Goal: Transaction & Acquisition: Purchase product/service

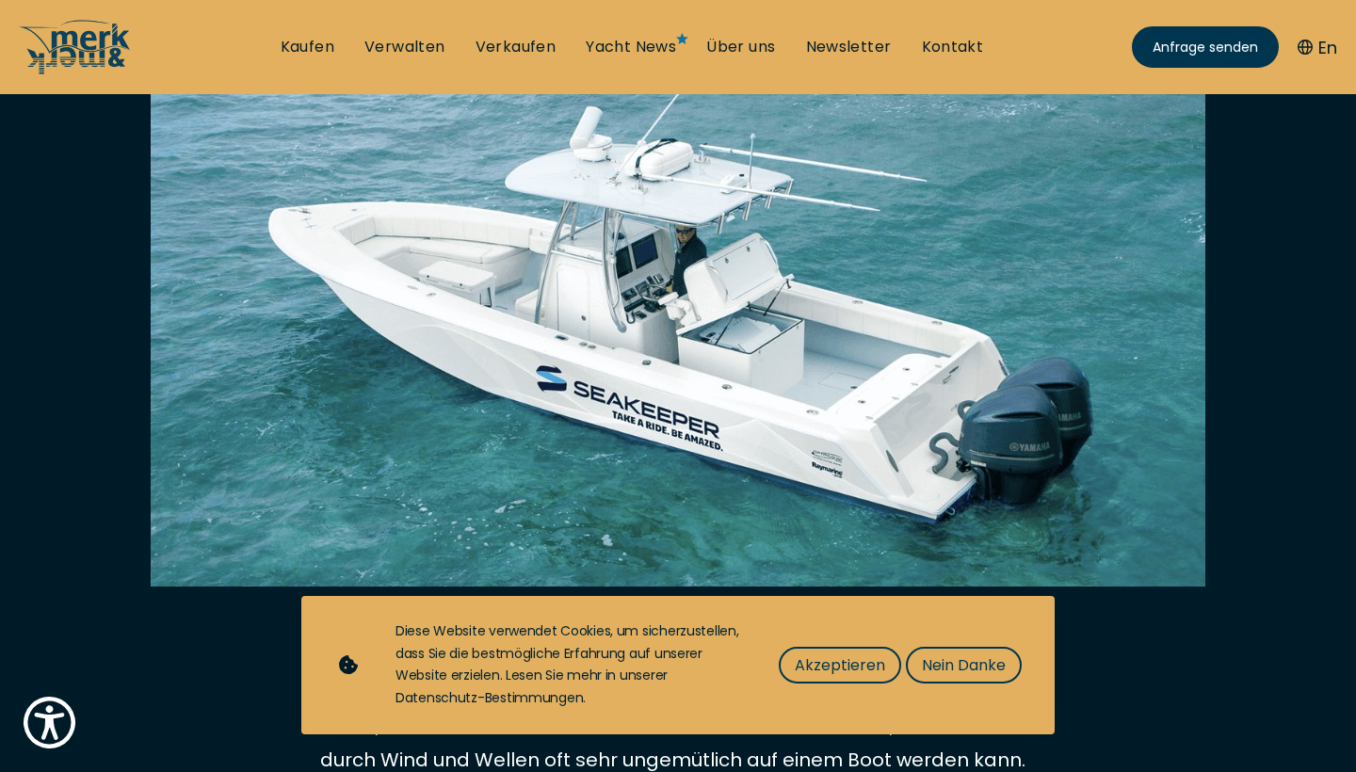
scroll to position [497, 0]
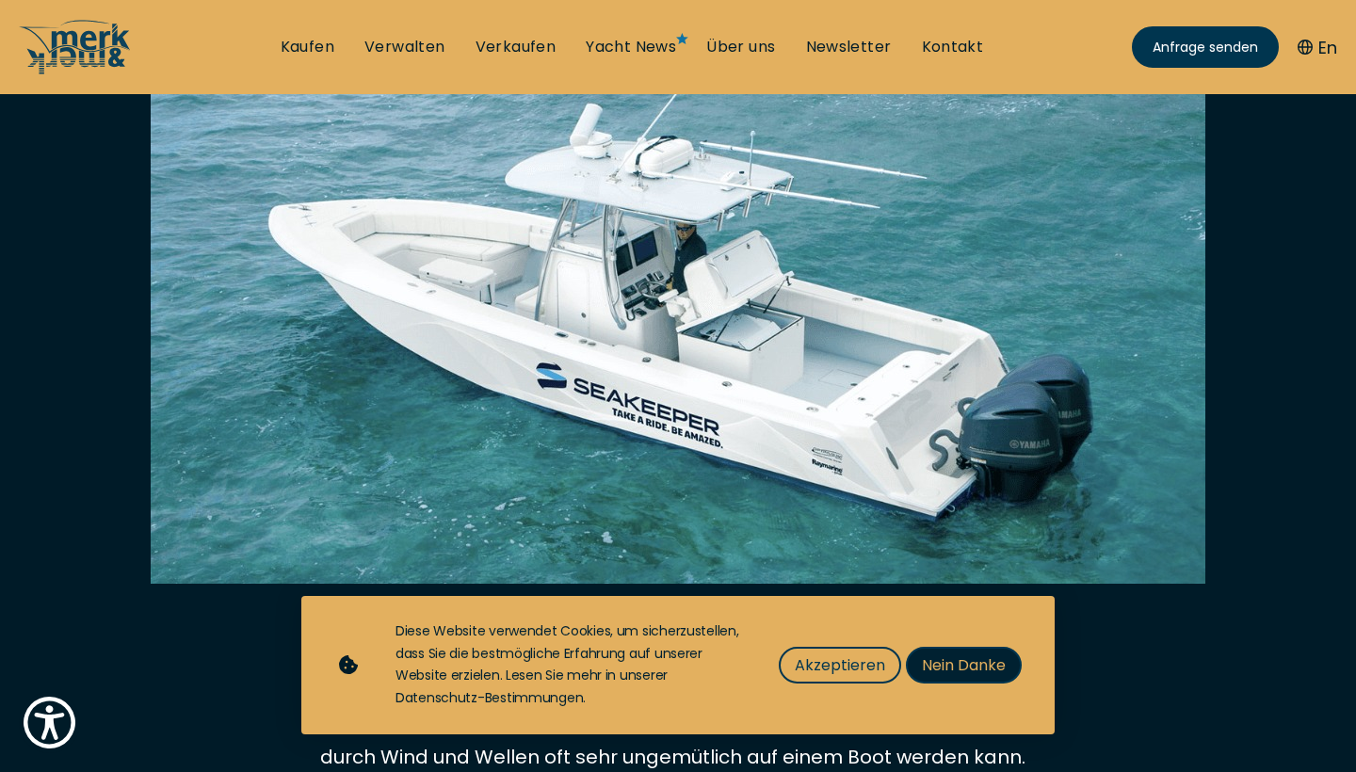
click at [975, 668] on span "Nein Danke" at bounding box center [964, 665] width 84 height 24
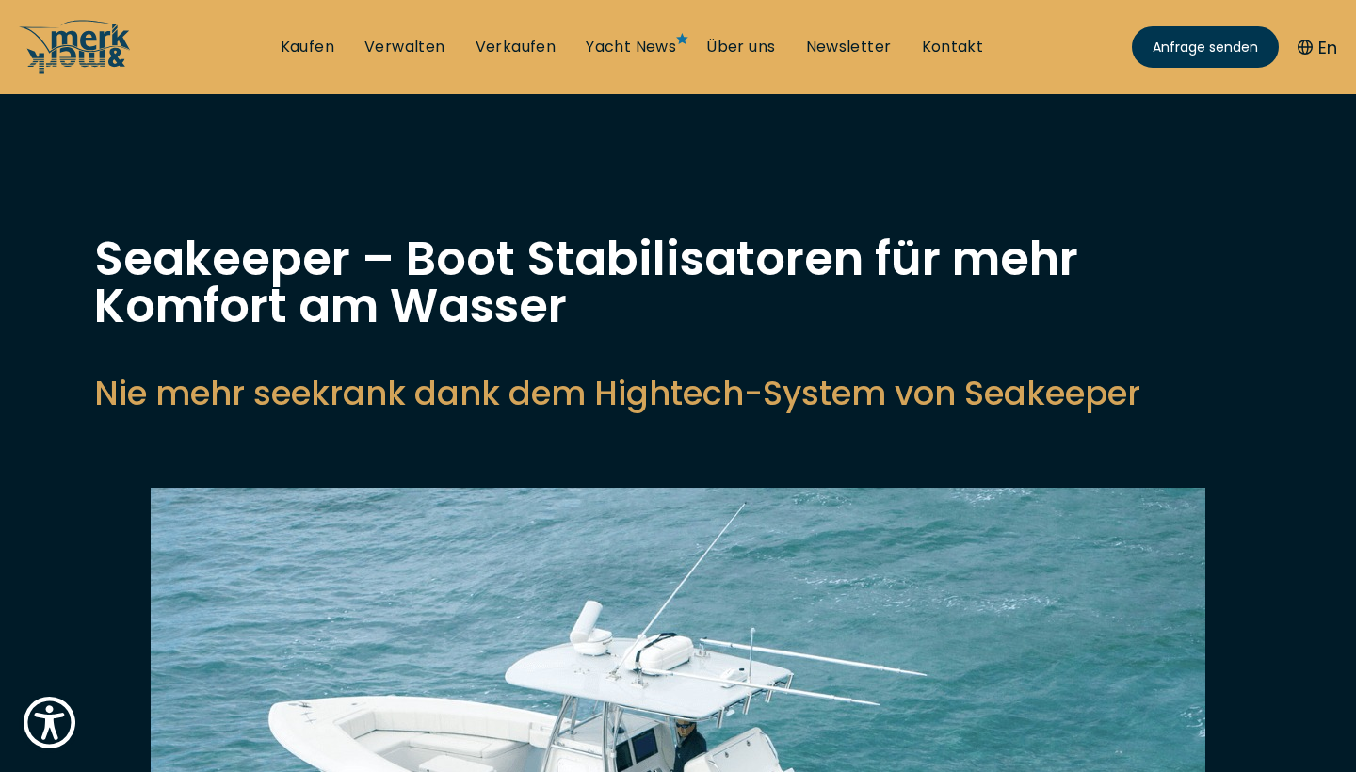
scroll to position [0, 0]
click at [303, 46] on link "Kaufen" at bounding box center [308, 47] width 54 height 21
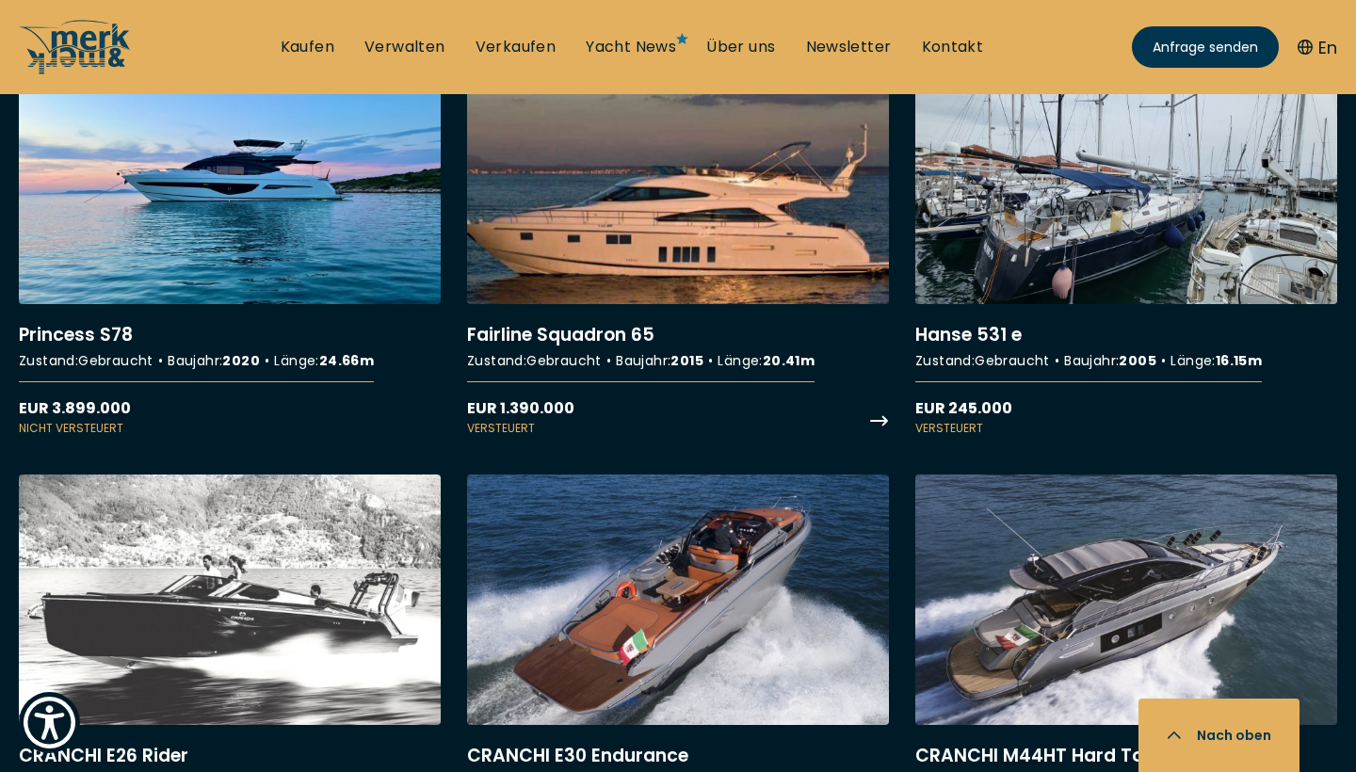
scroll to position [11071, 0]
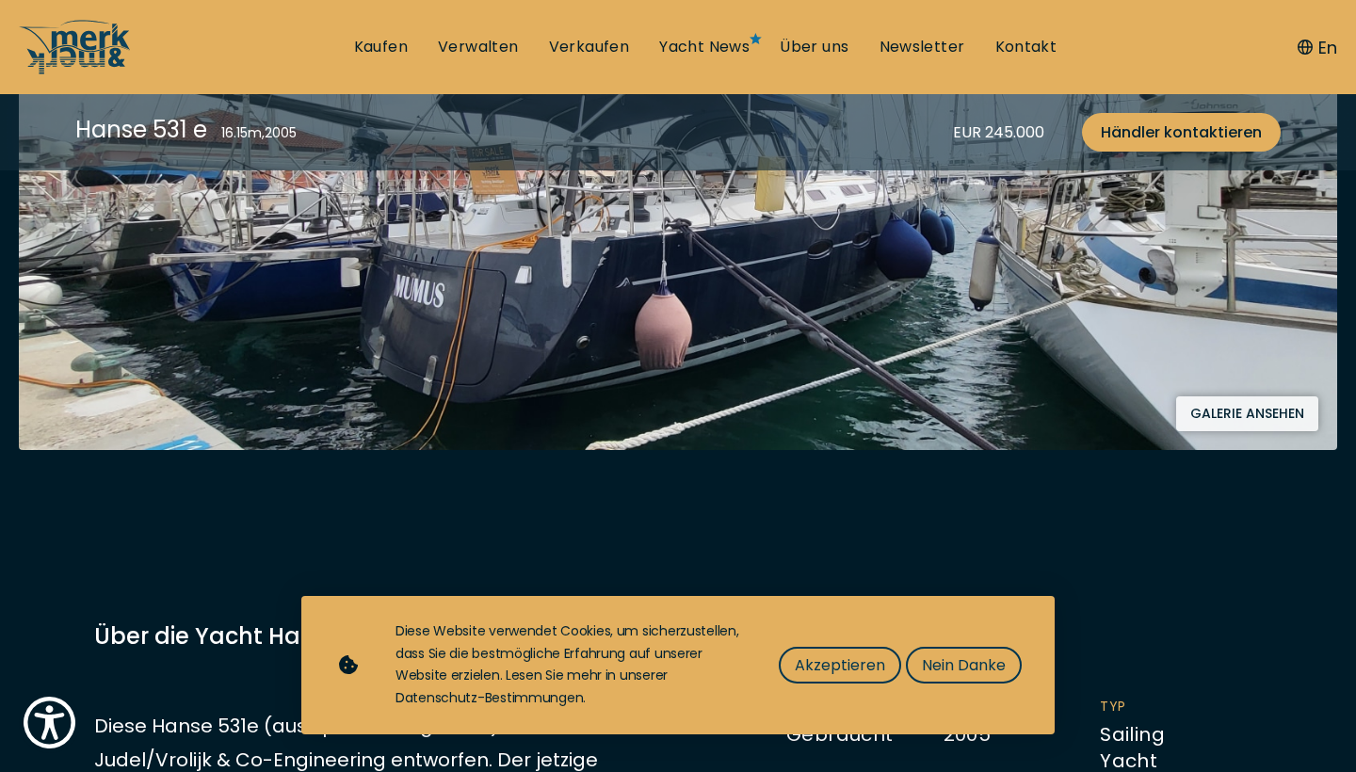
scroll to position [539, 0]
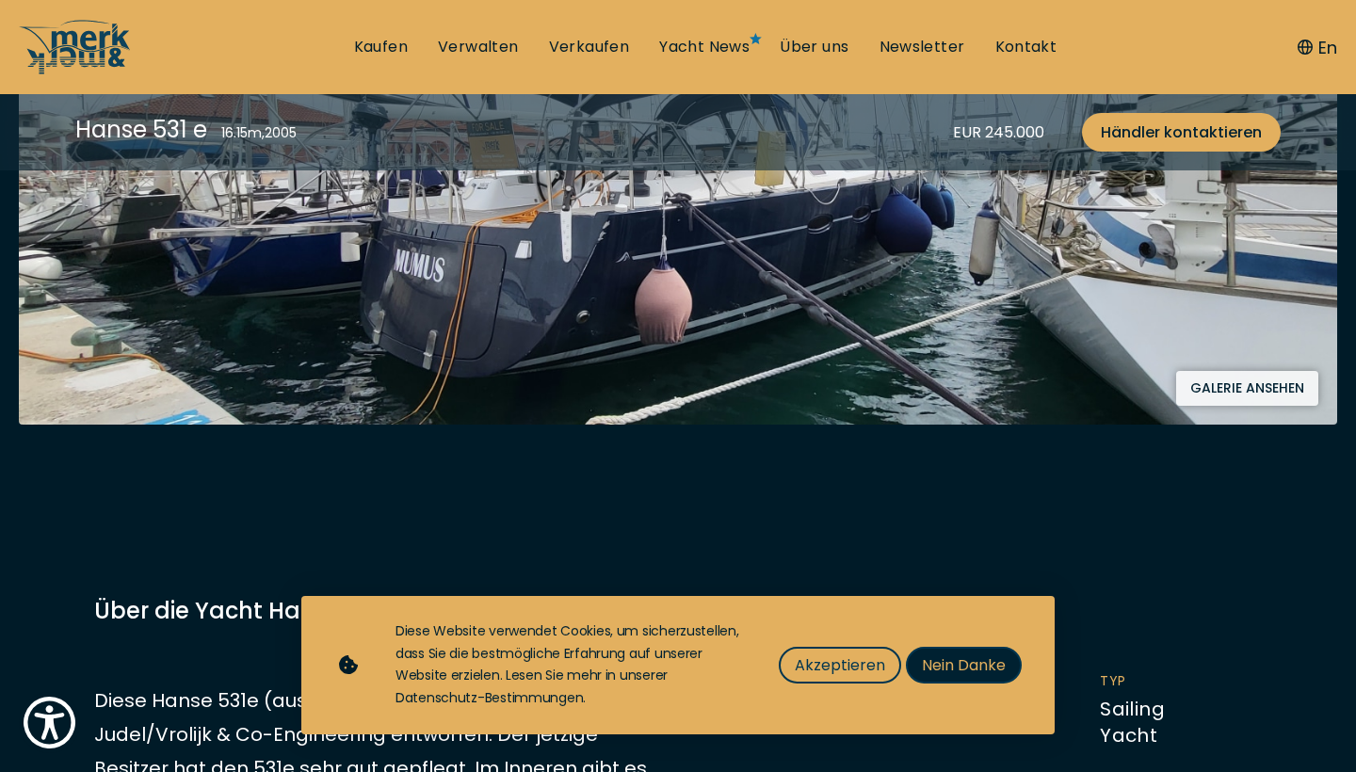
click at [978, 664] on span "Nein Danke" at bounding box center [964, 665] width 84 height 24
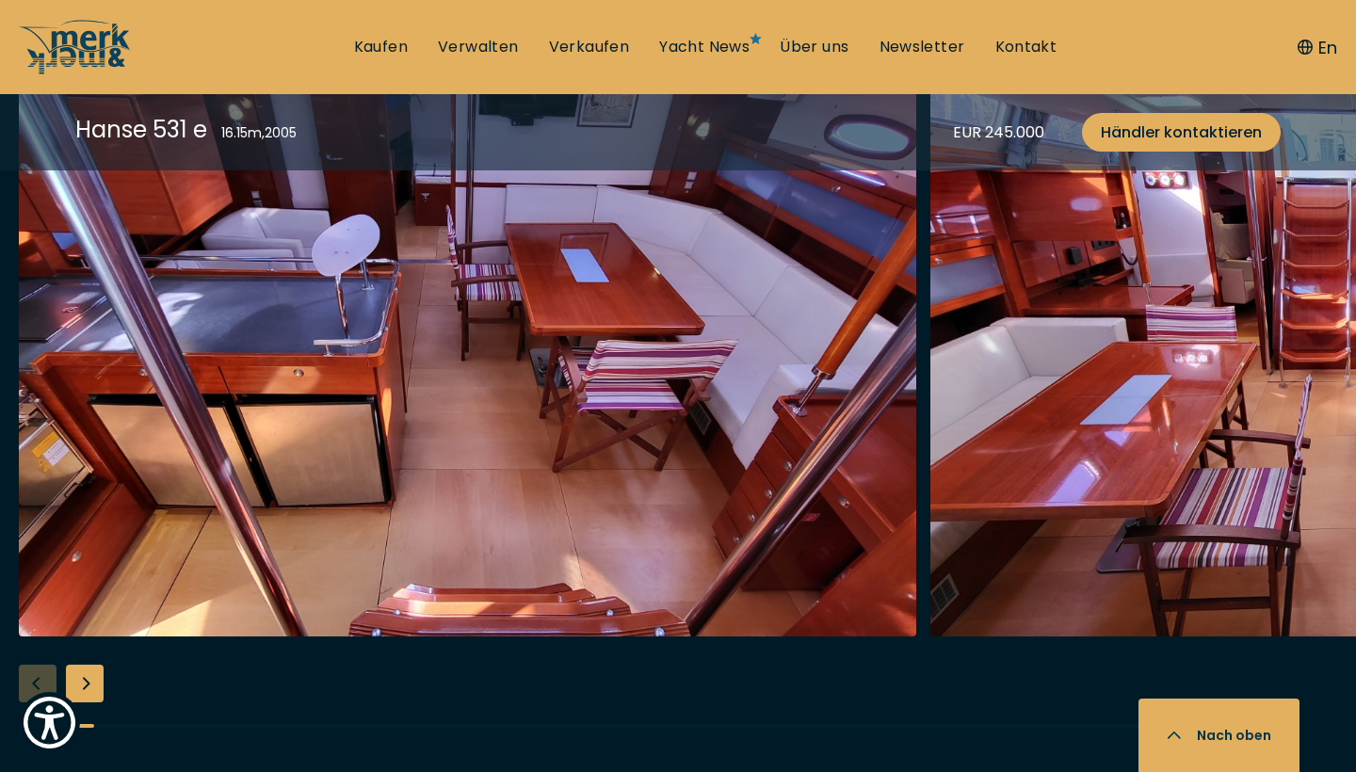
scroll to position [3283, 0]
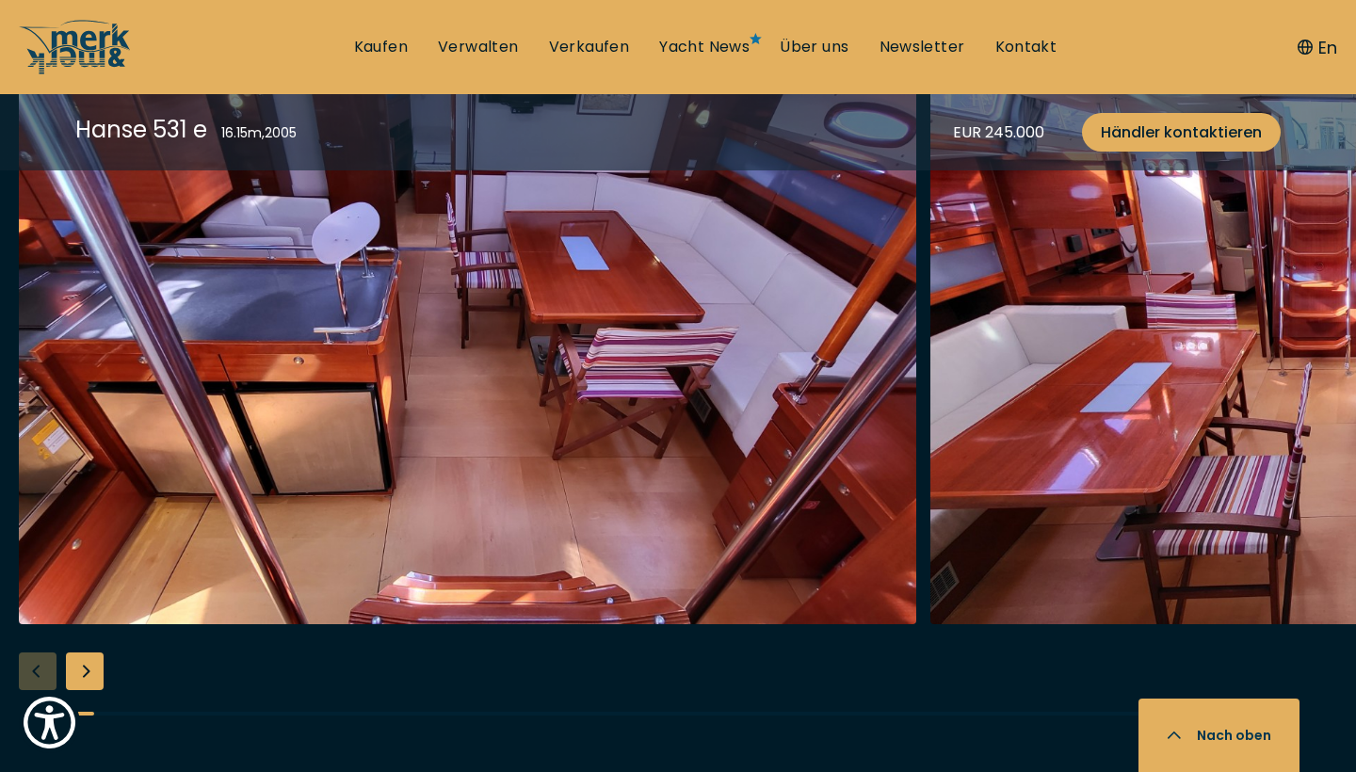
click at [88, 671] on div "Next slide" at bounding box center [85, 672] width 38 height 38
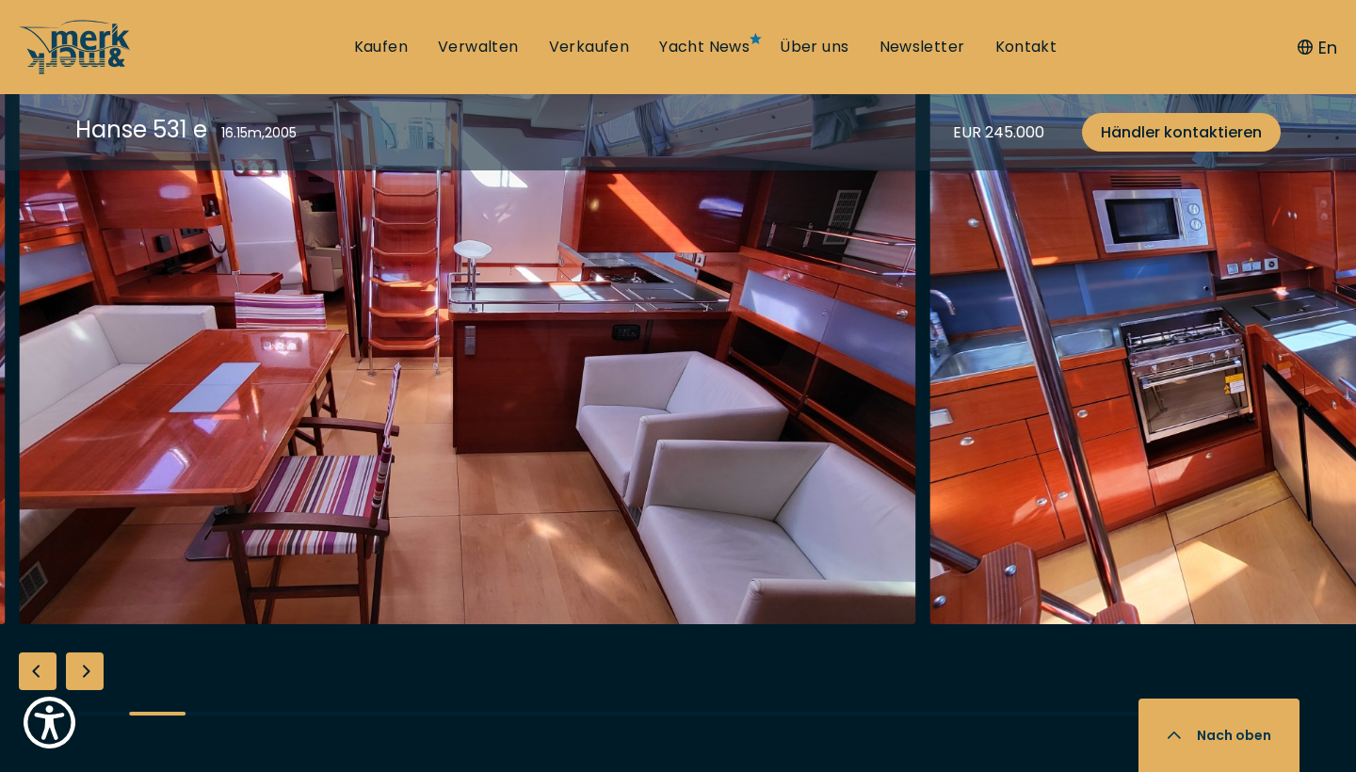
click at [87, 671] on div "Next slide" at bounding box center [85, 672] width 38 height 38
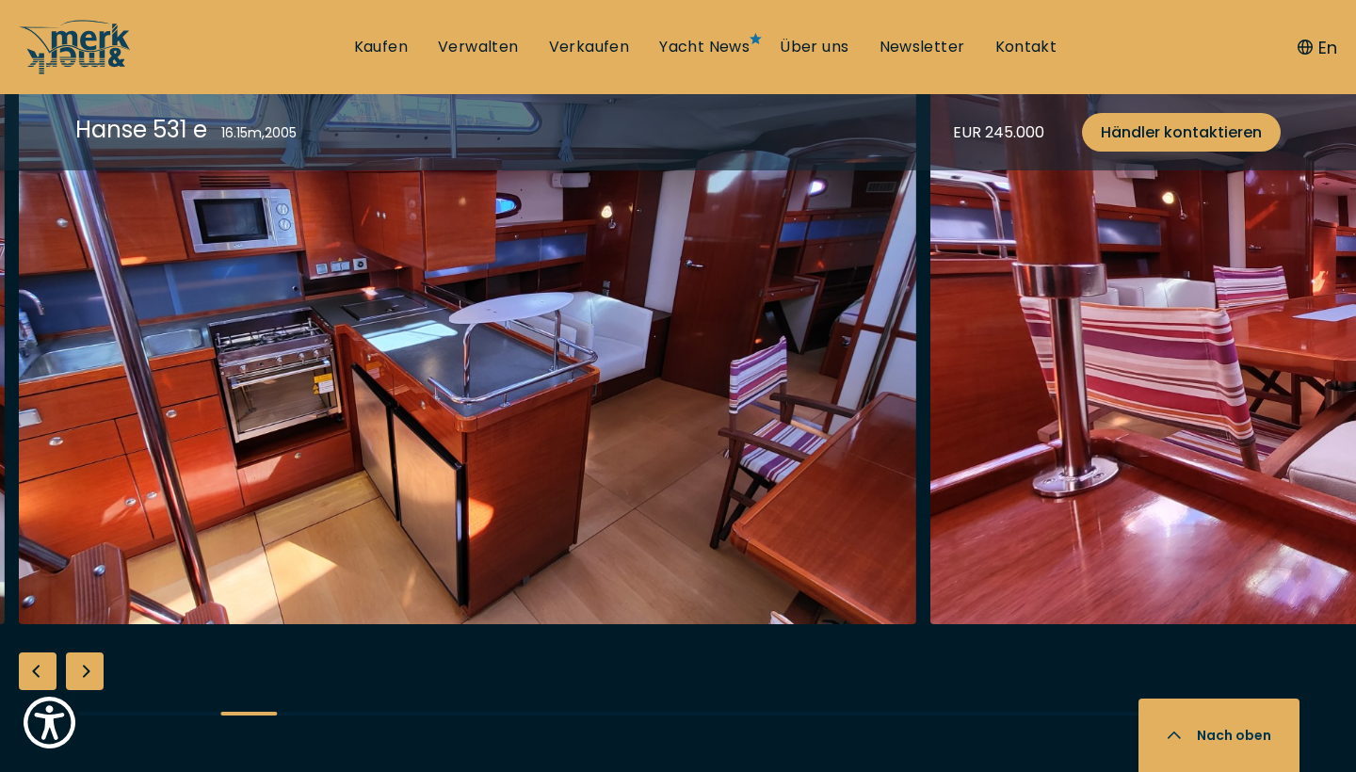
click at [83, 667] on div "Next slide" at bounding box center [85, 672] width 38 height 38
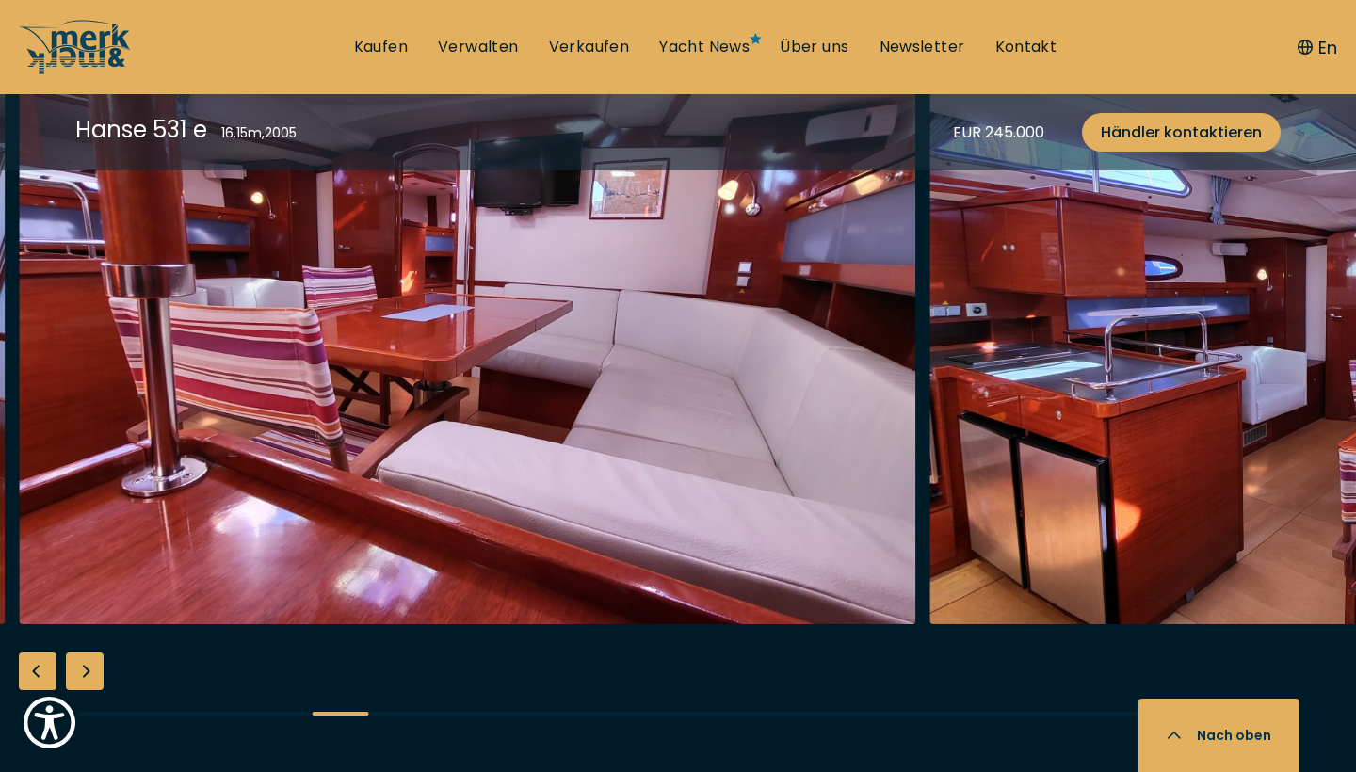
click at [83, 668] on div "Next slide" at bounding box center [85, 672] width 38 height 38
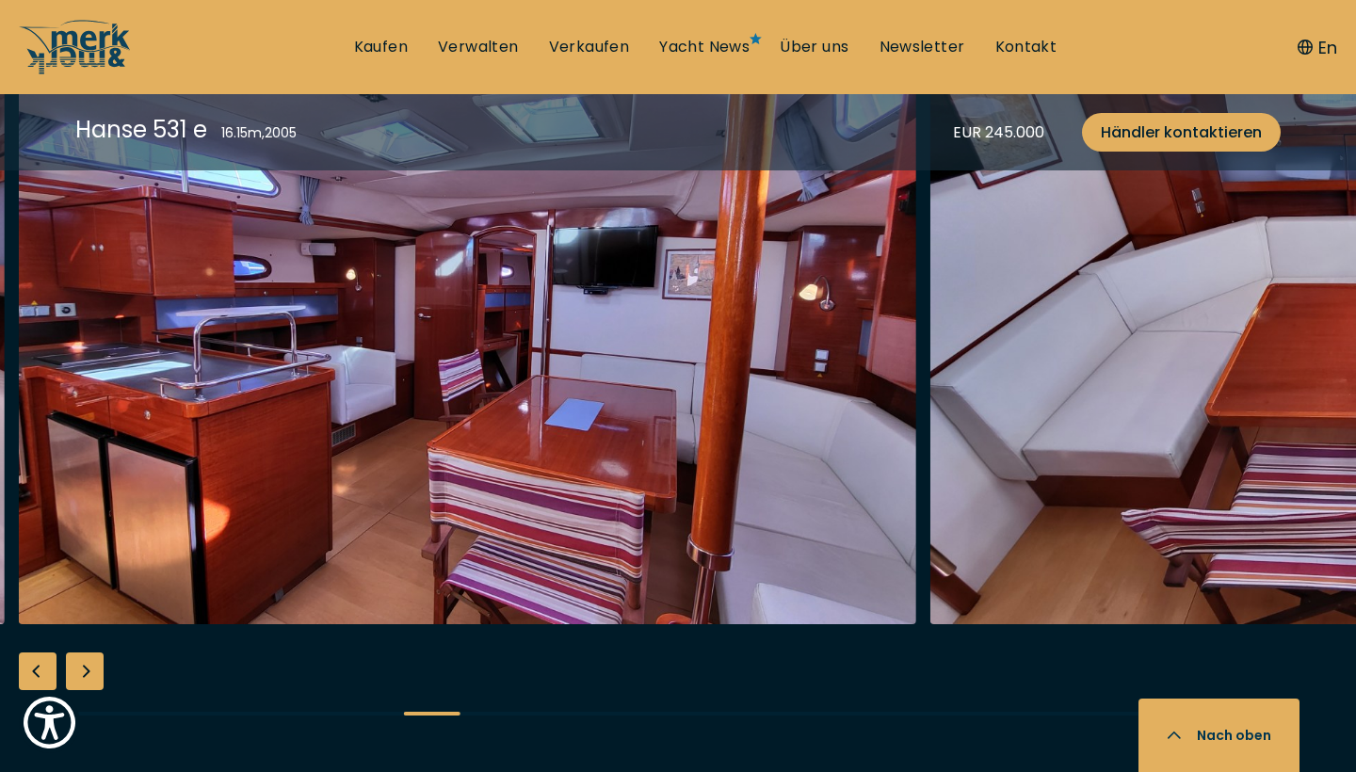
click at [100, 668] on div "Next slide" at bounding box center [85, 672] width 38 height 38
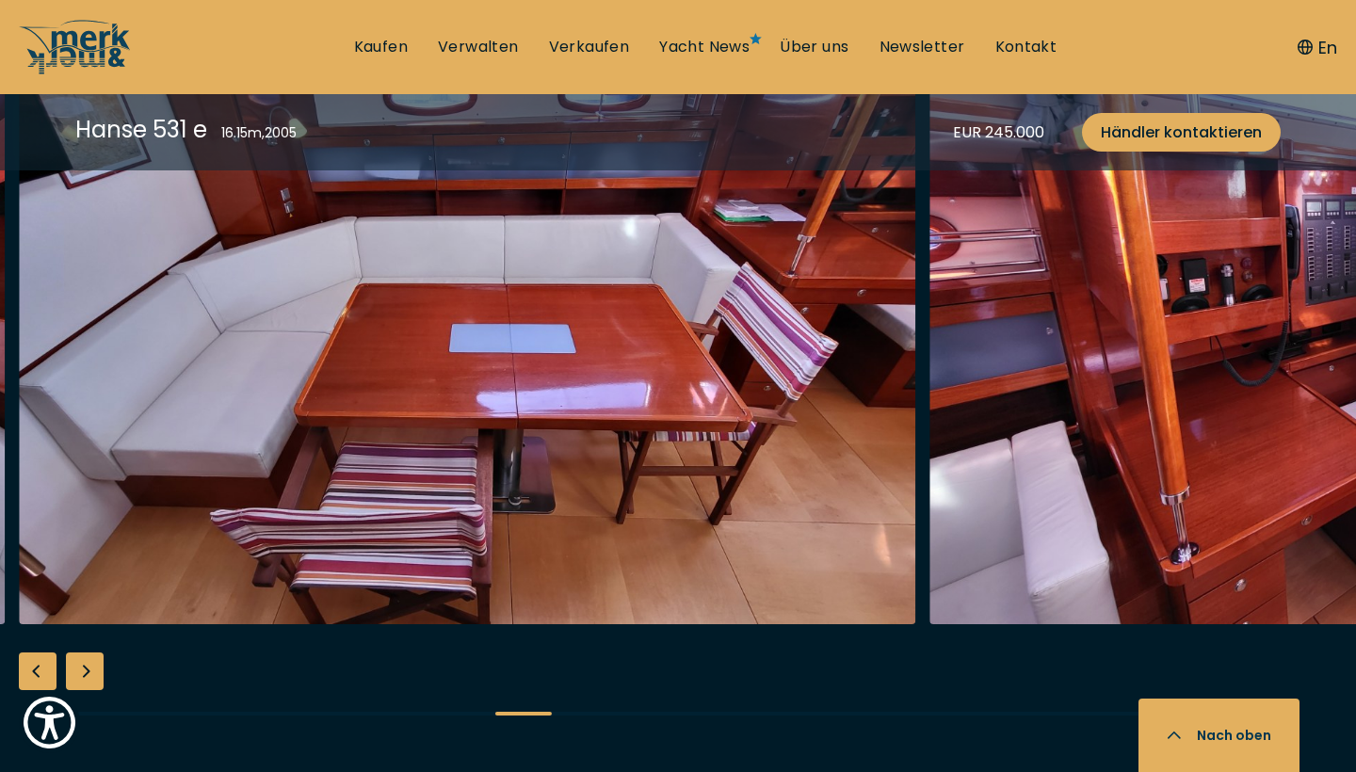
click at [93, 668] on div "Next slide" at bounding box center [85, 672] width 38 height 38
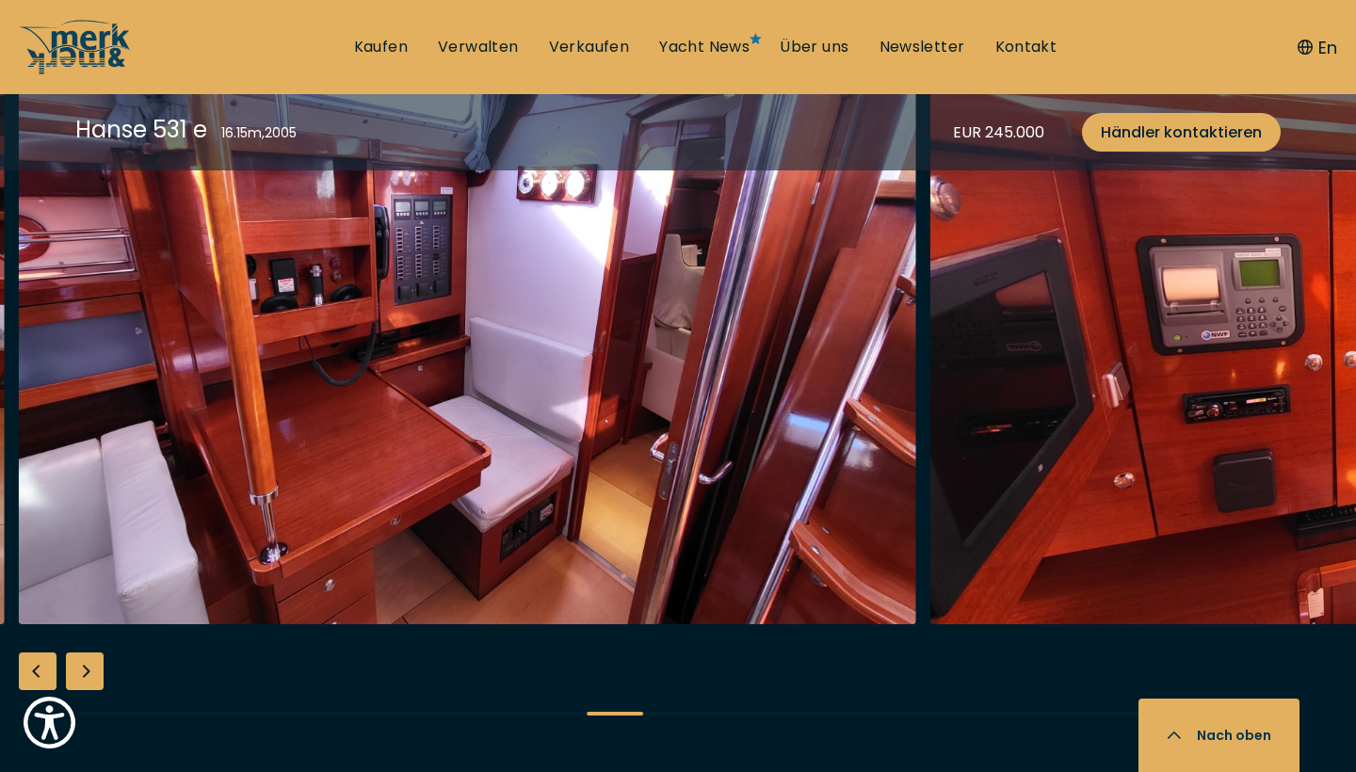
click at [93, 668] on div "Next slide" at bounding box center [85, 672] width 38 height 38
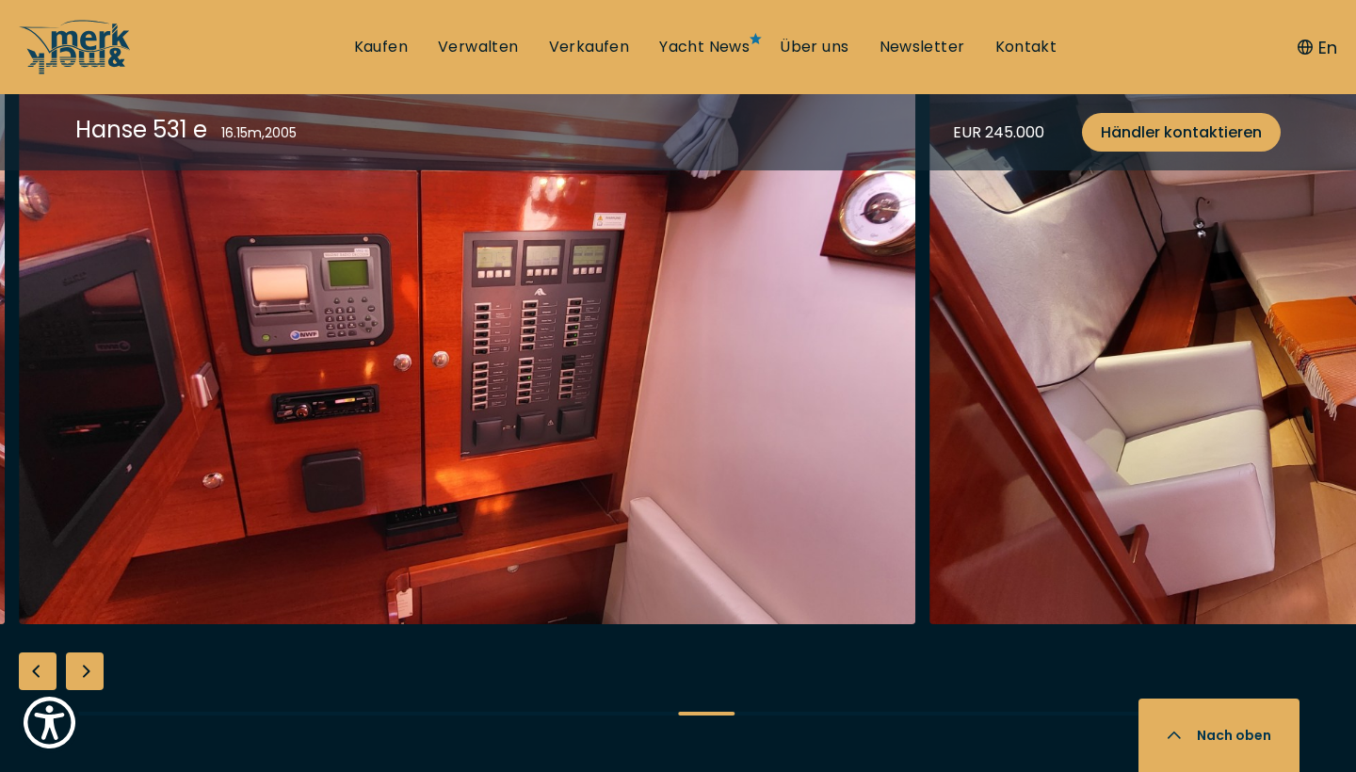
click at [90, 668] on div "Next slide" at bounding box center [85, 672] width 38 height 38
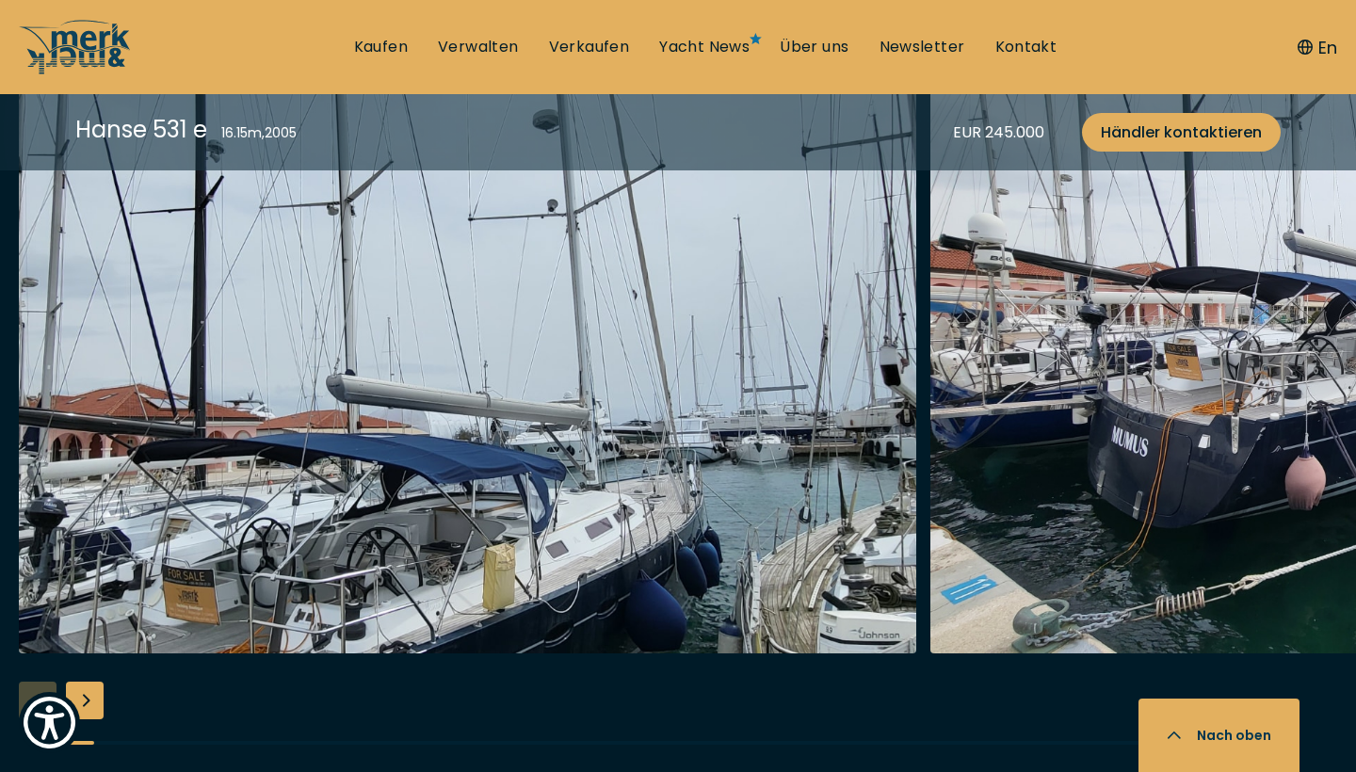
scroll to position [2165, 0]
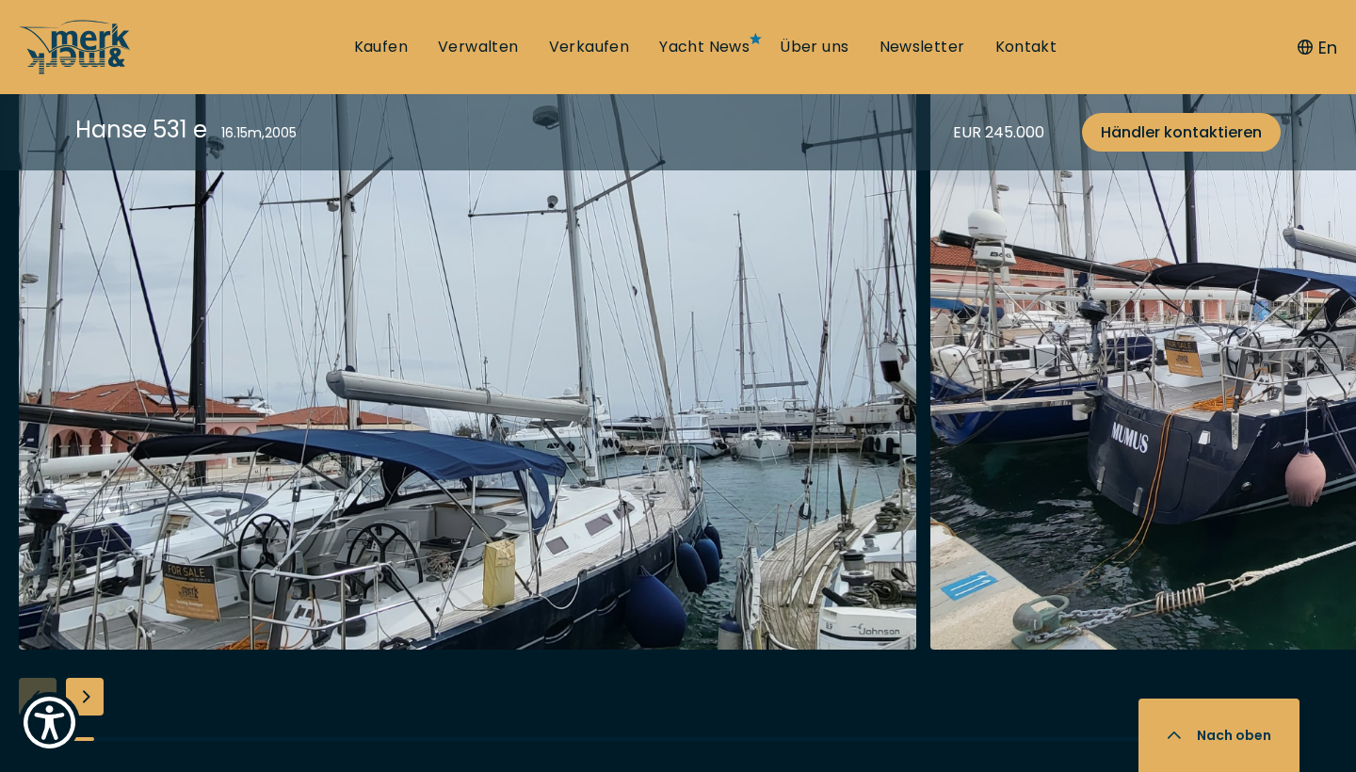
click at [89, 686] on div "Next slide" at bounding box center [85, 697] width 38 height 38
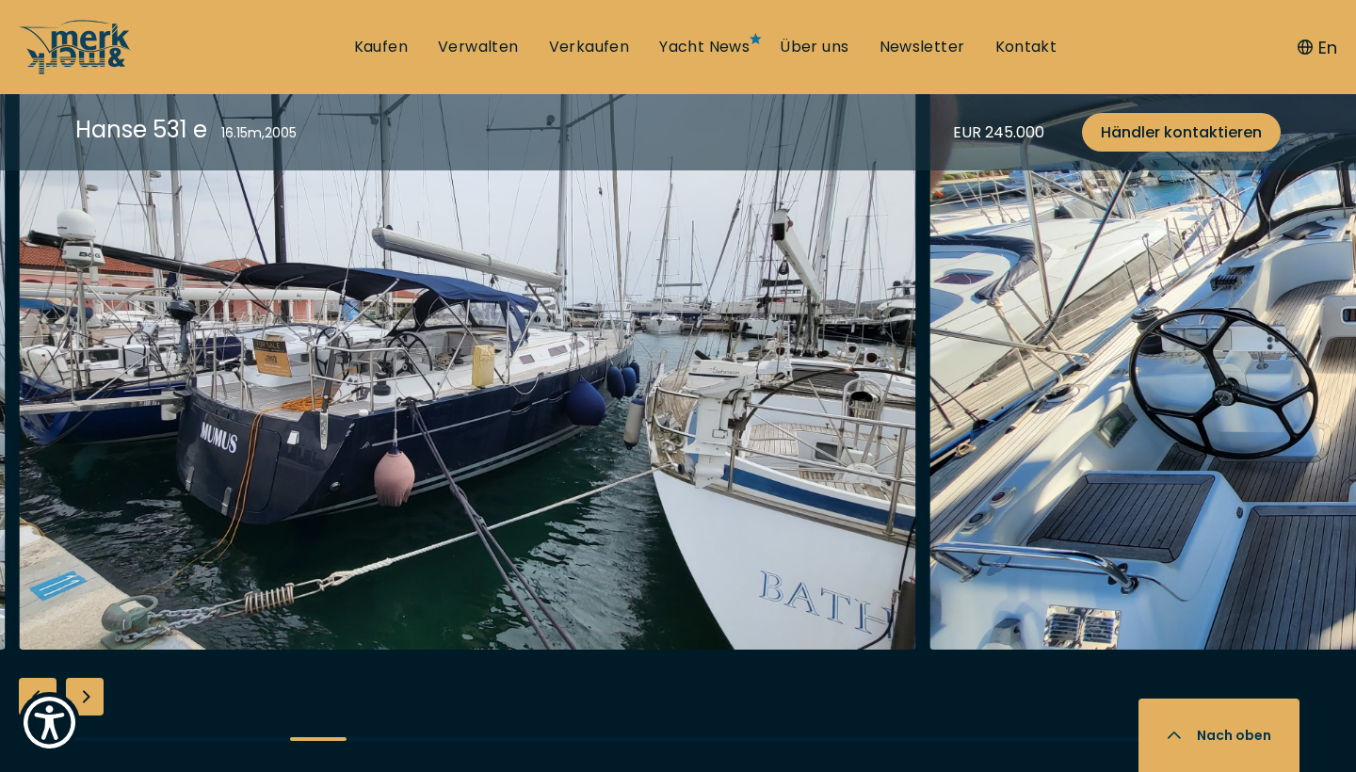
click at [92, 687] on div "Next slide" at bounding box center [85, 697] width 38 height 38
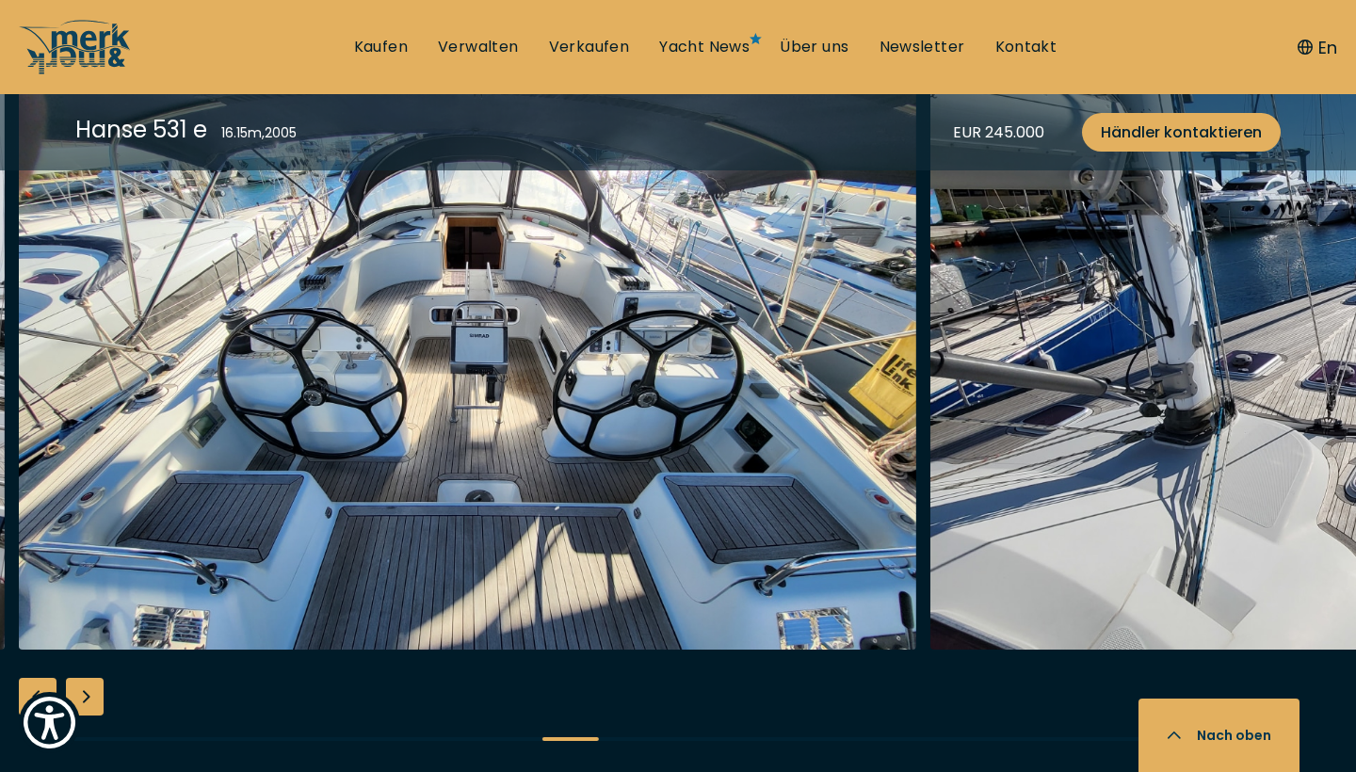
click at [87, 690] on div "Next slide" at bounding box center [85, 697] width 38 height 38
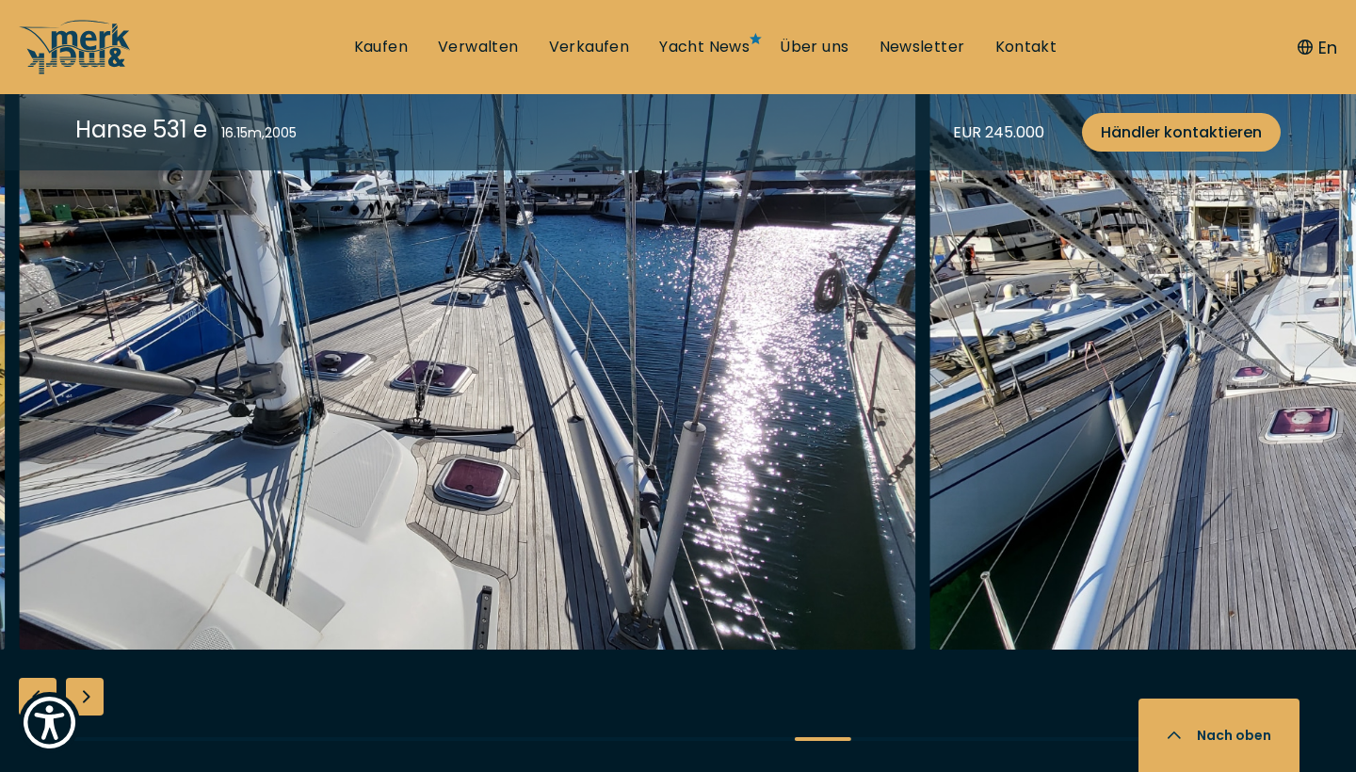
click at [88, 690] on div "Next slide" at bounding box center [85, 697] width 38 height 38
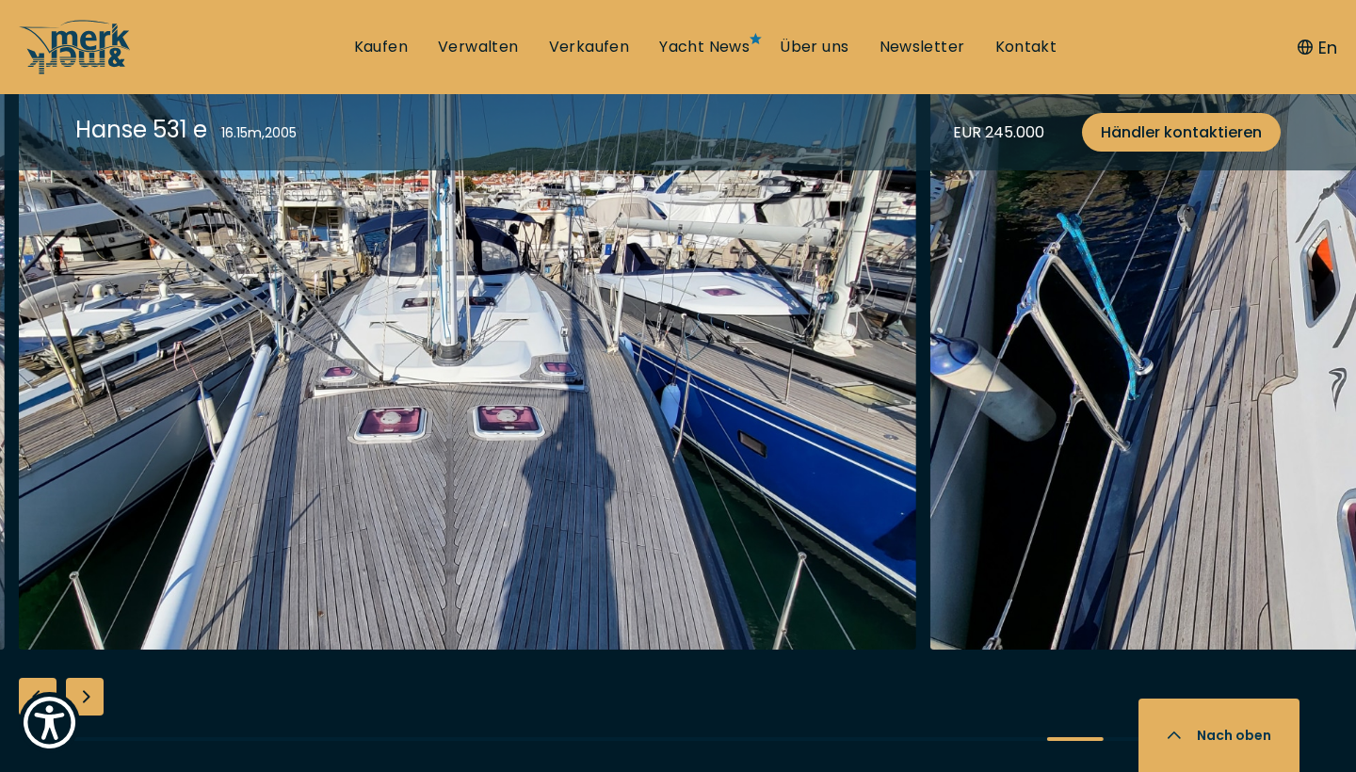
click at [88, 690] on div "Next slide" at bounding box center [85, 697] width 38 height 38
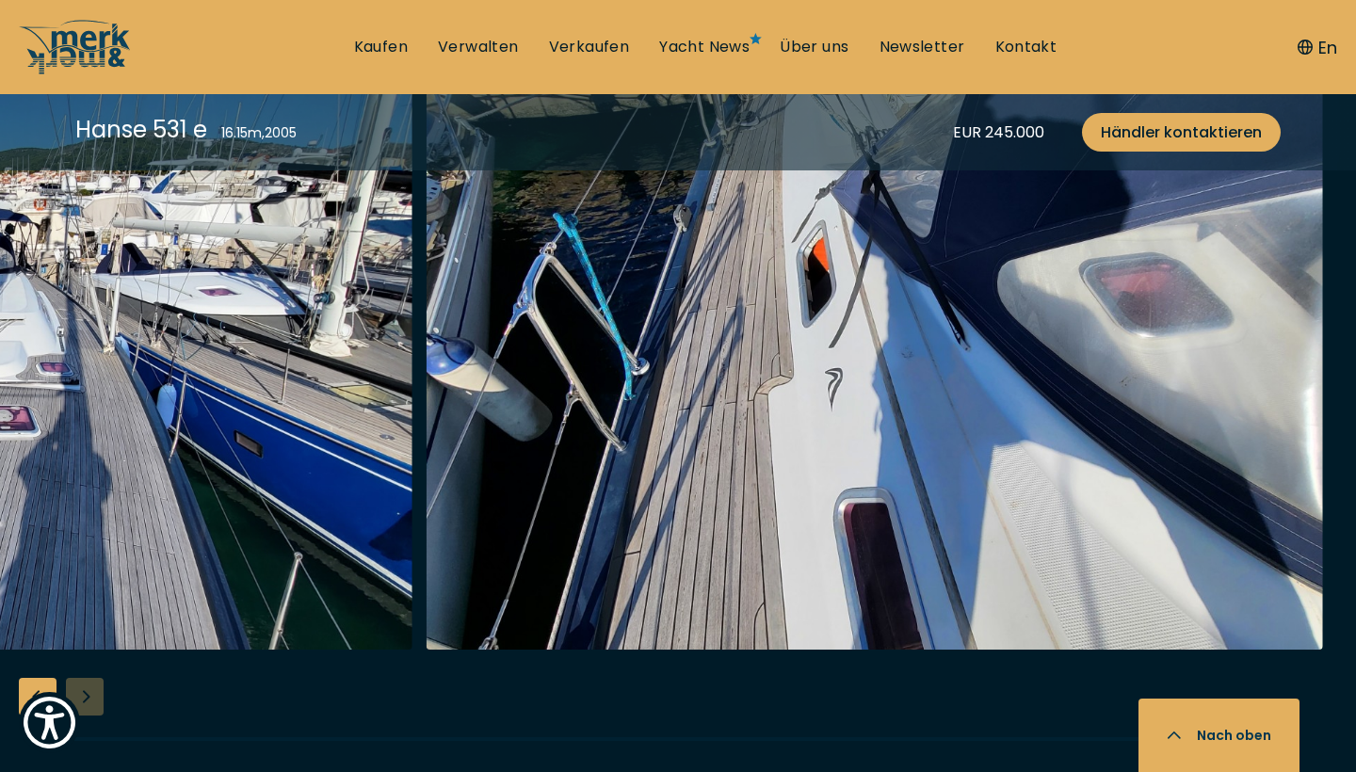
click at [88, 690] on div at bounding box center [678, 409] width 1356 height 725
click at [27, 684] on div "Previous slide" at bounding box center [38, 697] width 38 height 38
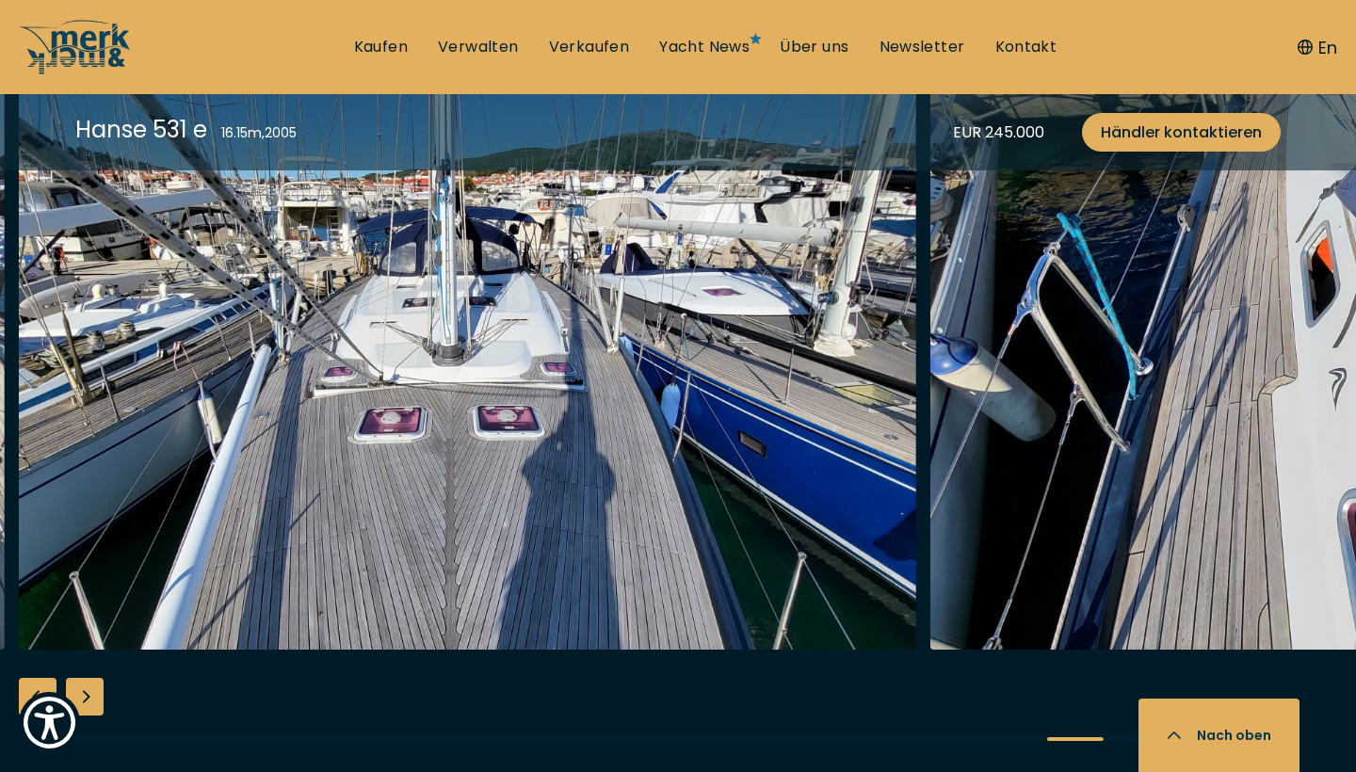
click at [27, 684] on div "Previous slide" at bounding box center [38, 697] width 38 height 38
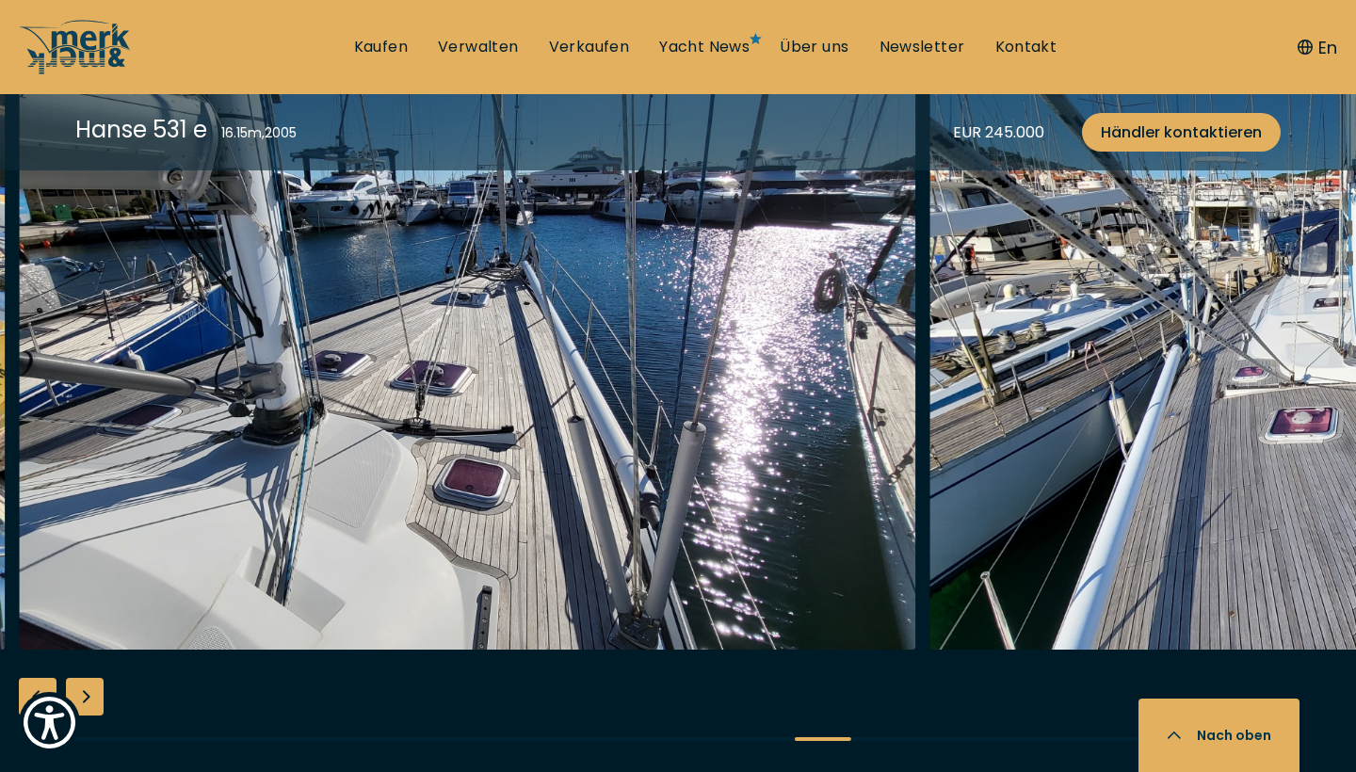
click at [27, 684] on div "Previous slide" at bounding box center [38, 697] width 38 height 38
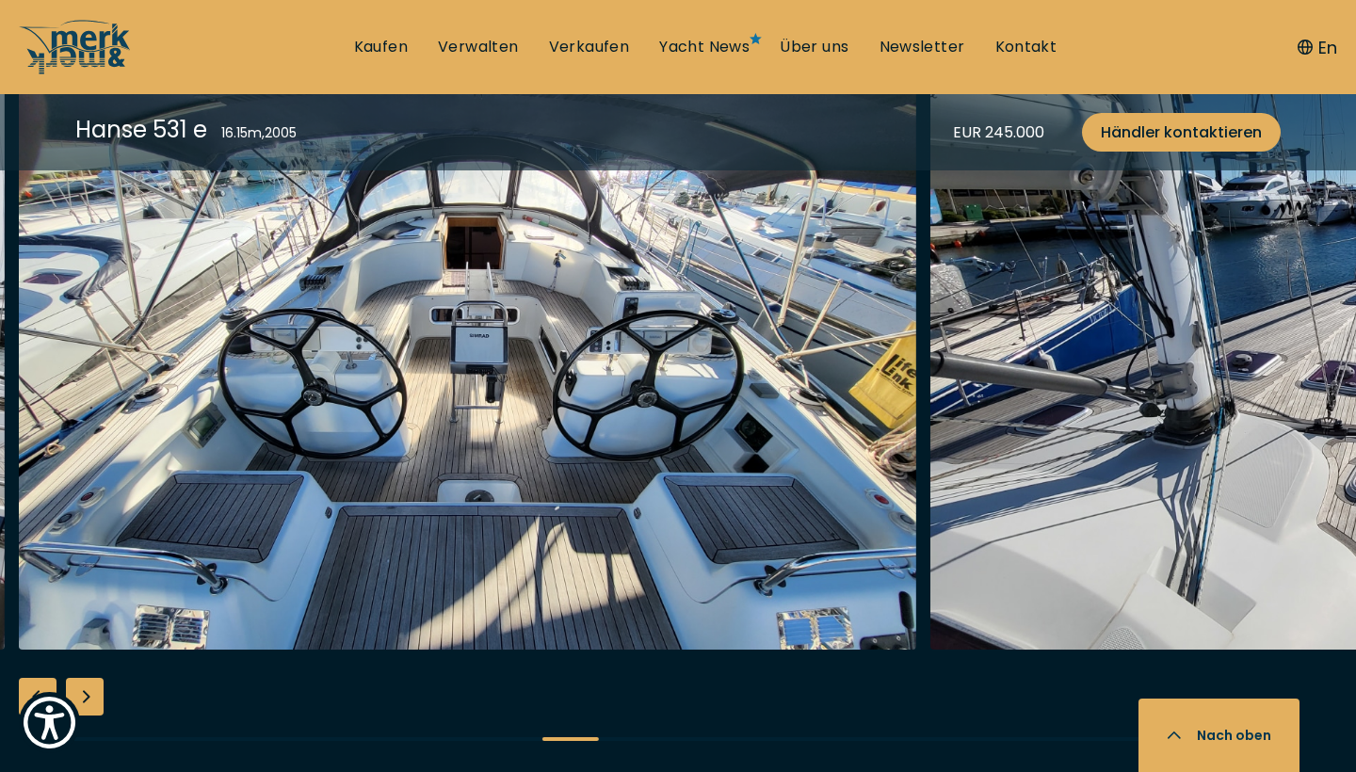
click at [27, 684] on div "Previous slide" at bounding box center [38, 697] width 38 height 38
